Goal: Communication & Community: Ask a question

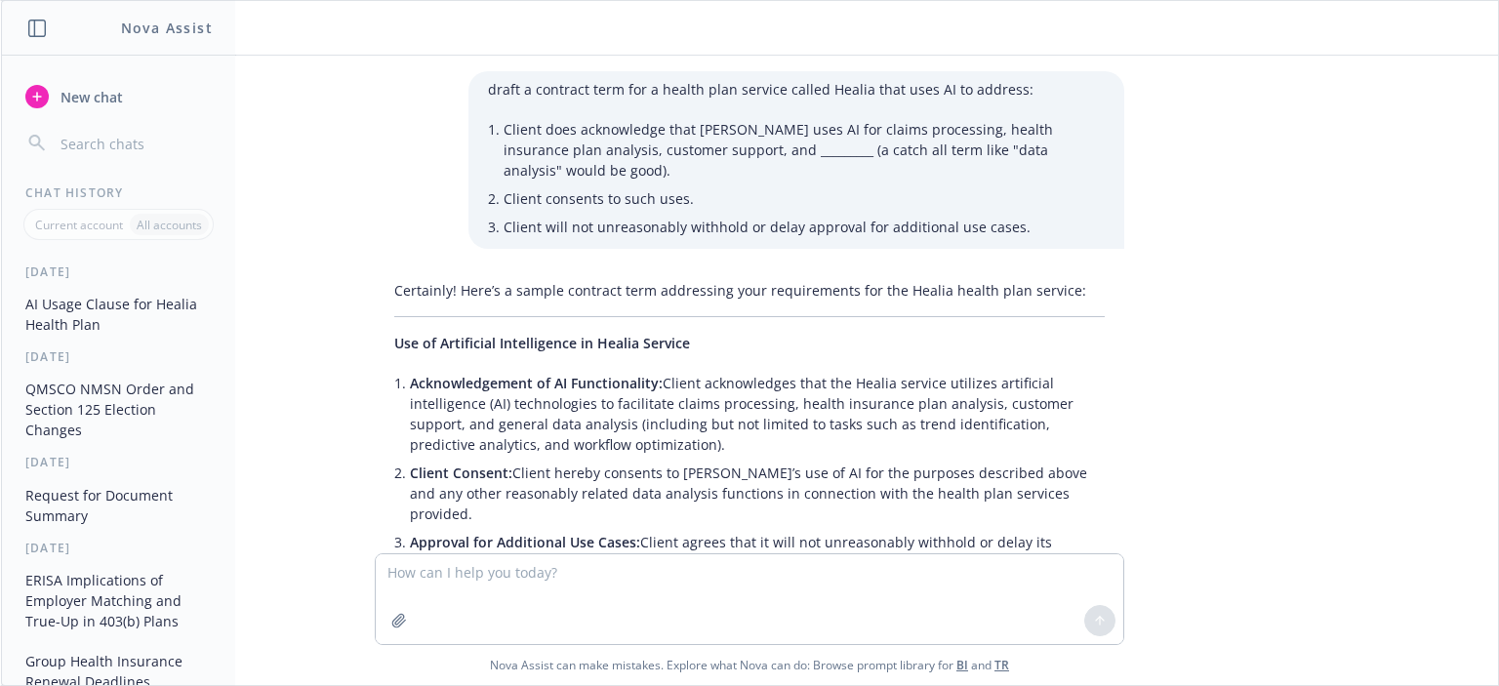
scroll to position [555, 0]
